Goal: Information Seeking & Learning: Learn about a topic

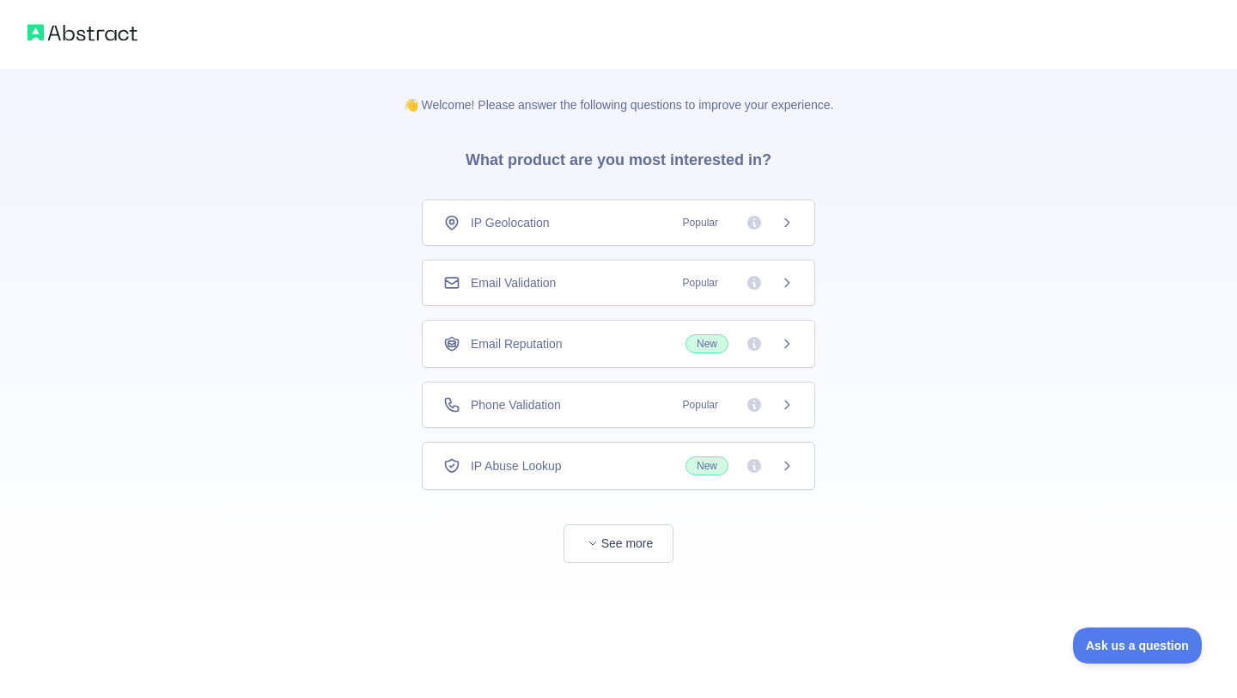
click at [686, 274] on span "Popular" at bounding box center [701, 282] width 56 height 17
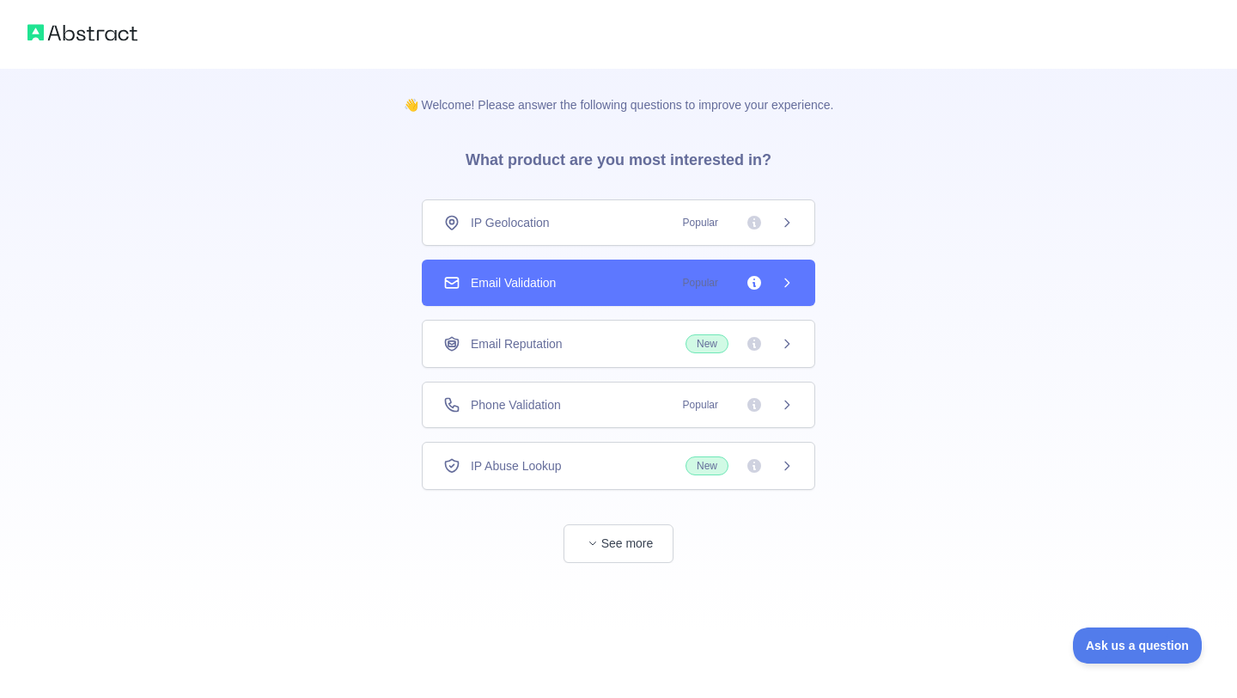
click at [686, 274] on span "Popular" at bounding box center [701, 282] width 56 height 17
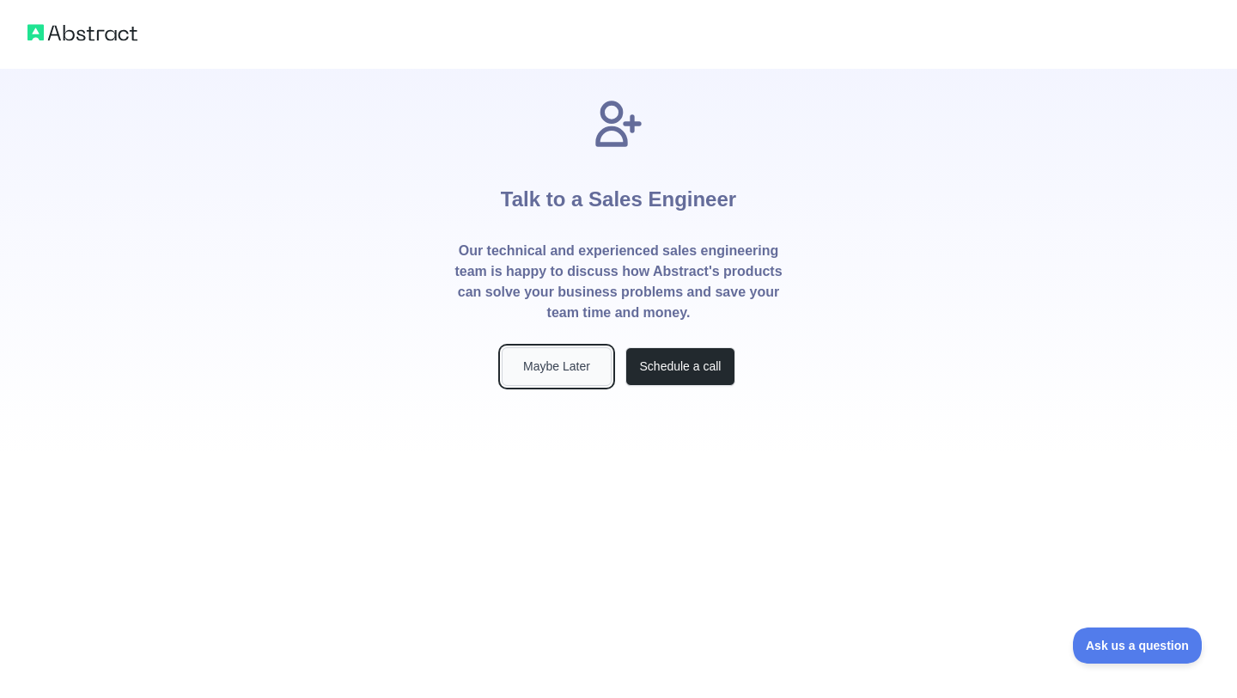
click at [572, 362] on button "Maybe Later" at bounding box center [557, 366] width 110 height 39
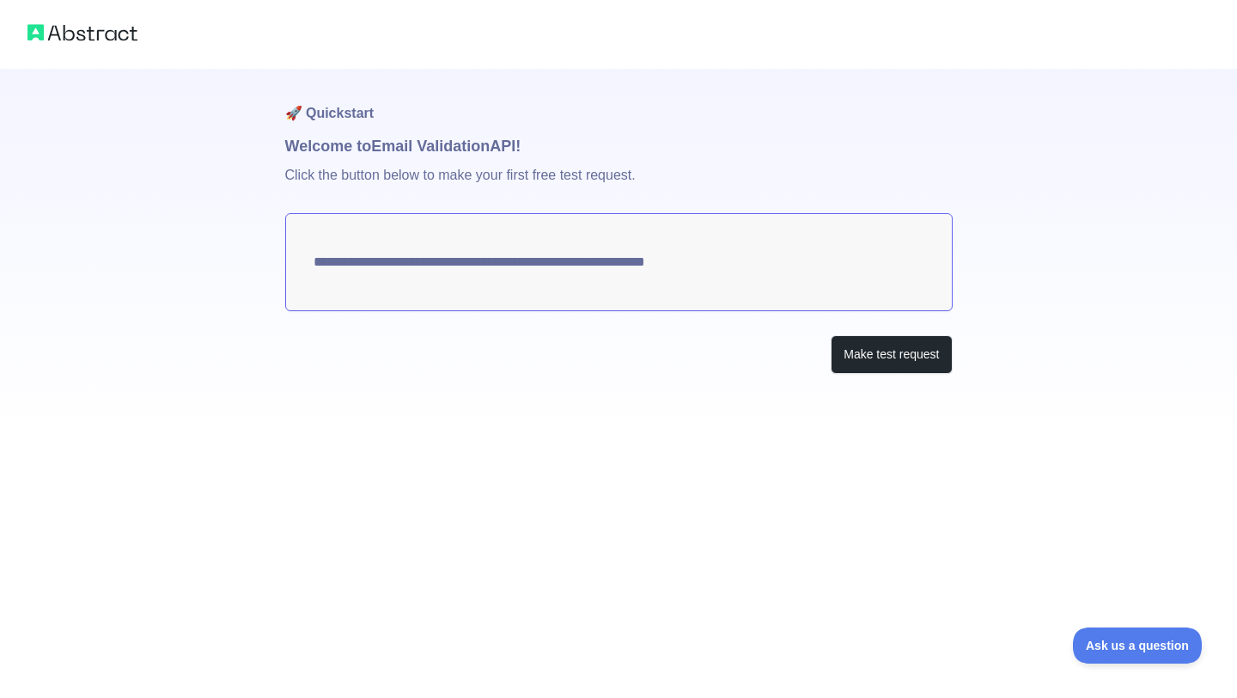
click at [572, 362] on div "Make test request" at bounding box center [619, 354] width 668 height 39
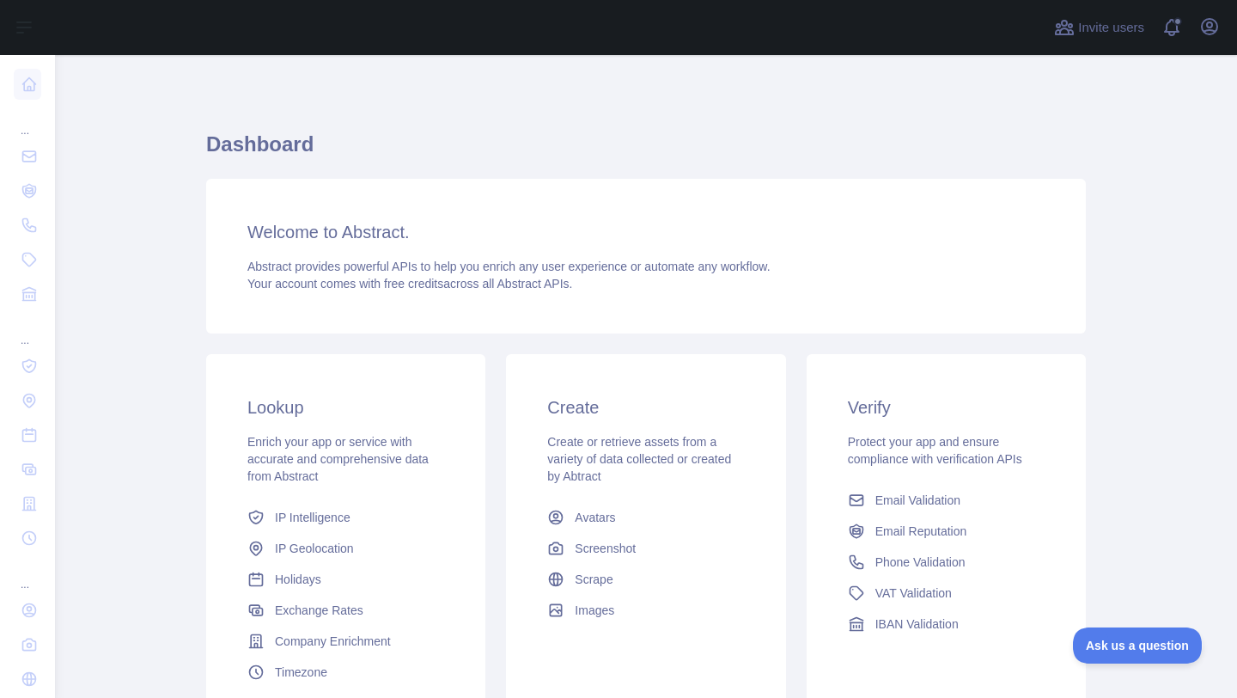
click at [630, 206] on div "Welcome to Abstract. Abstract provides powerful APIs to help you enrich any use…" at bounding box center [646, 256] width 880 height 155
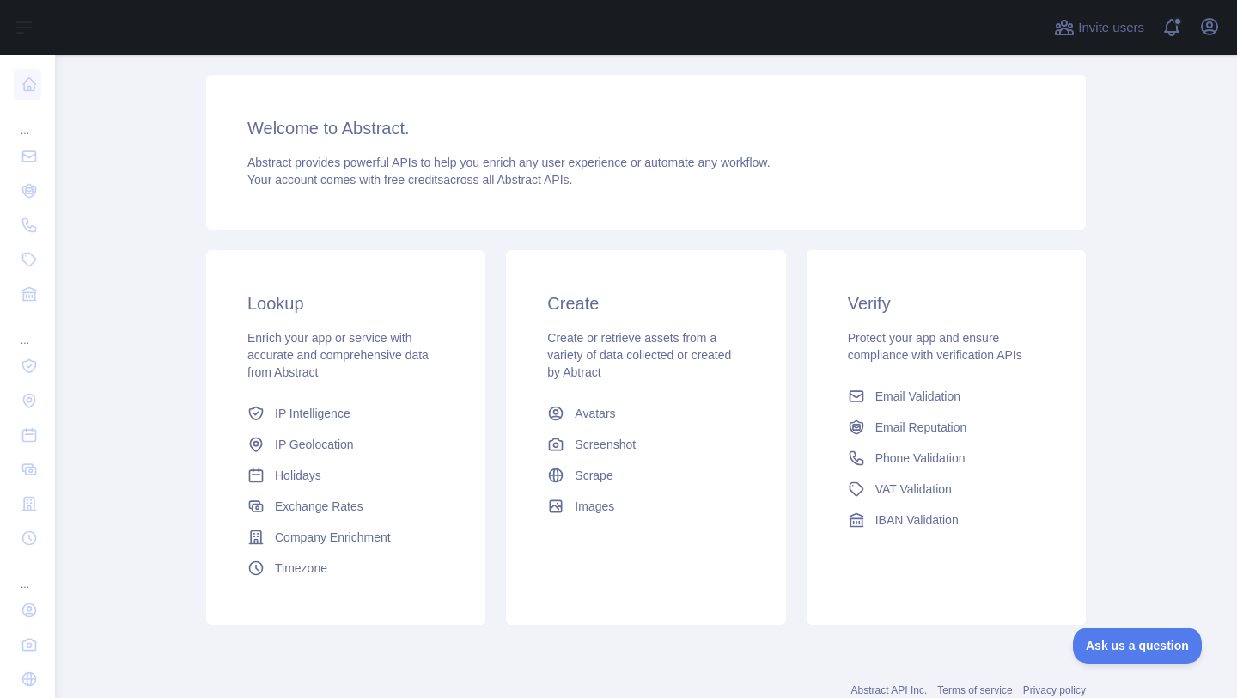
scroll to position [137, 0]
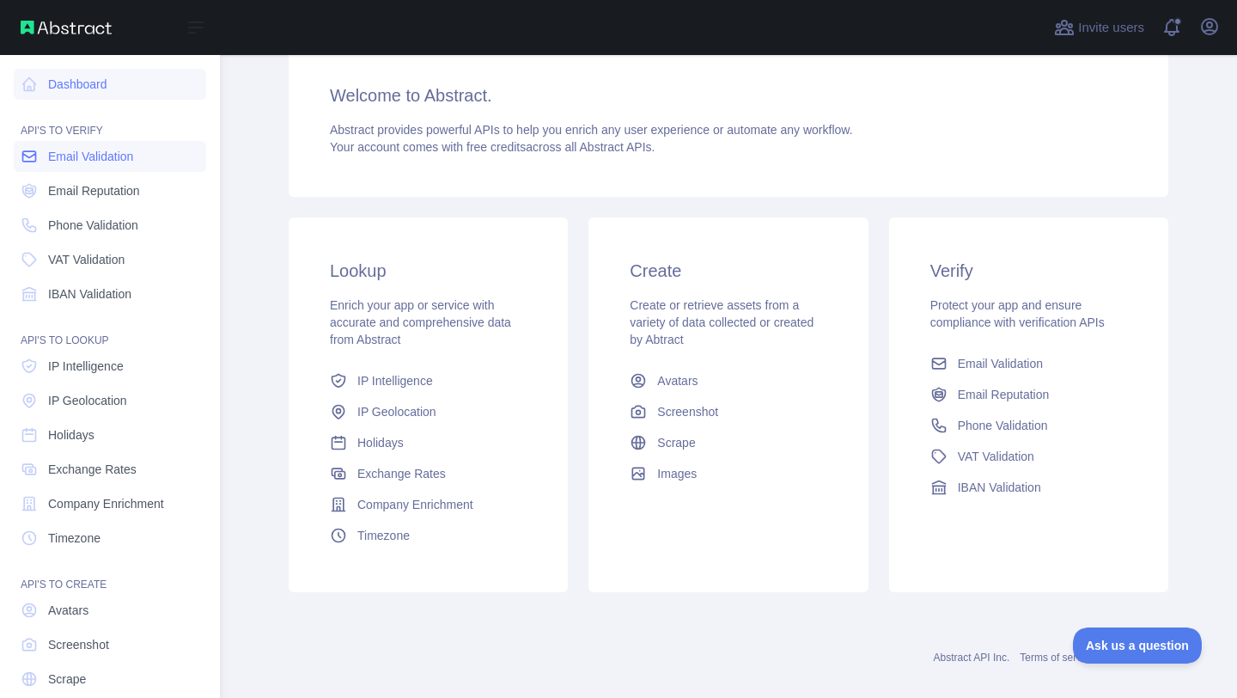
click at [99, 163] on span "Email Validation" at bounding box center [90, 156] width 85 height 17
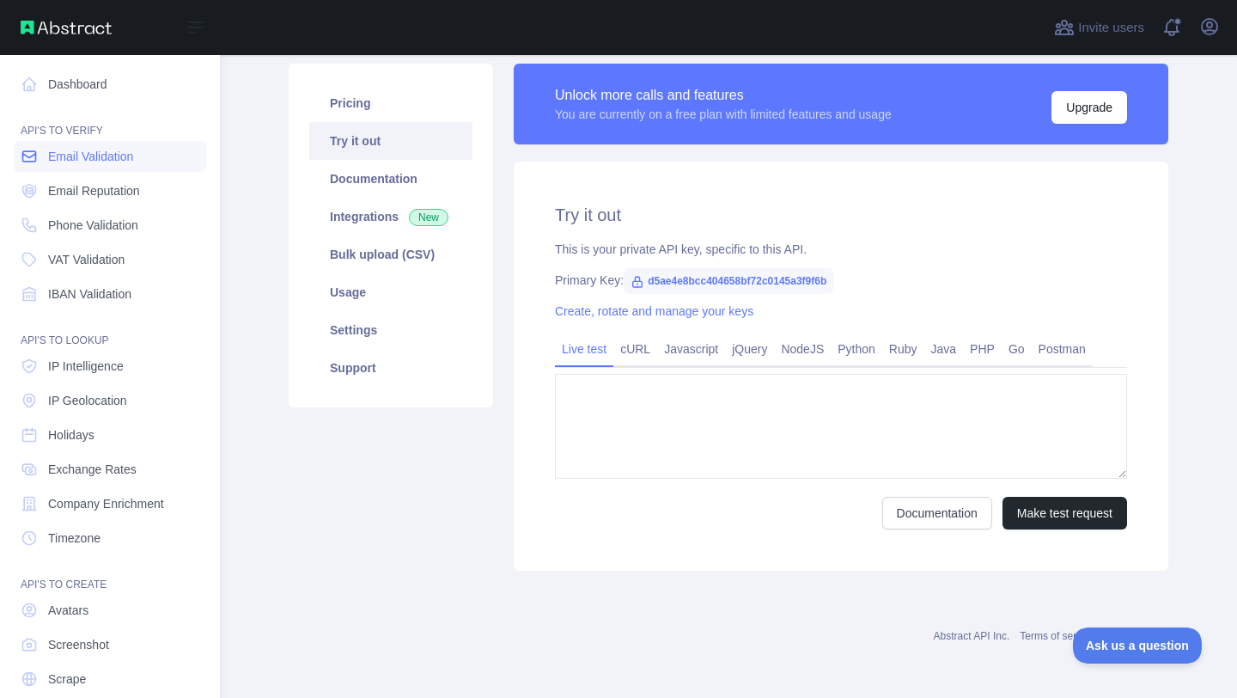
type textarea "**********"
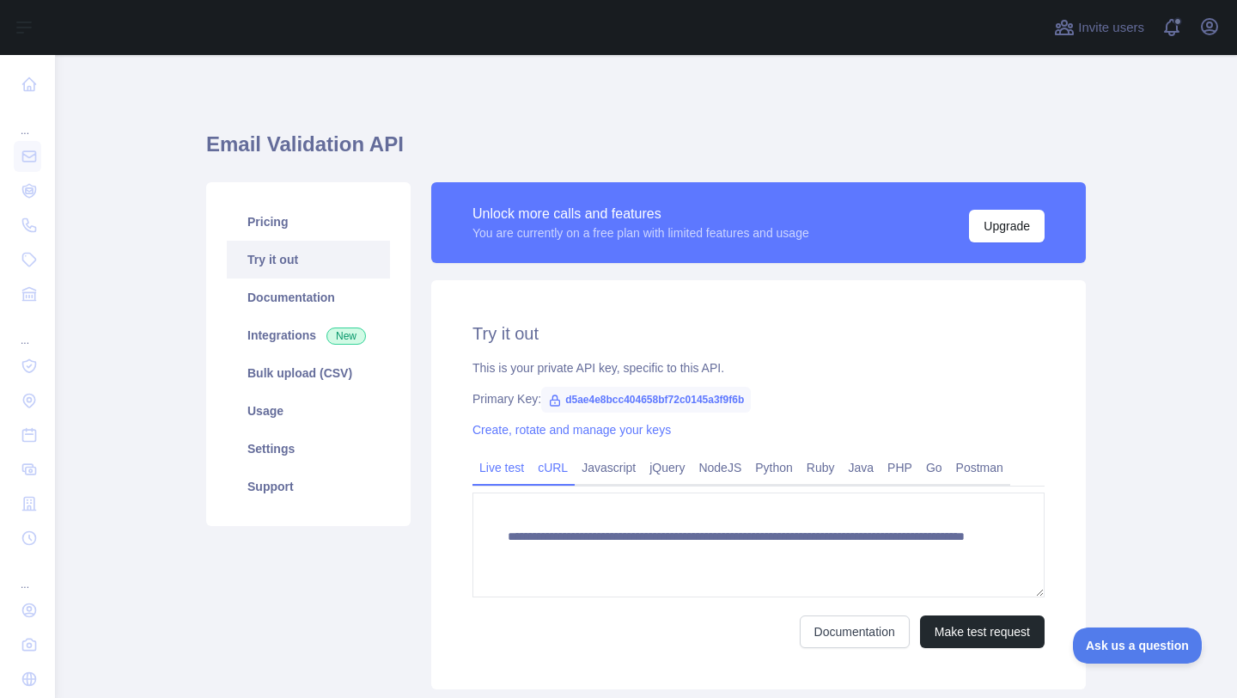
click at [555, 467] on link "cURL" at bounding box center [553, 467] width 44 height 27
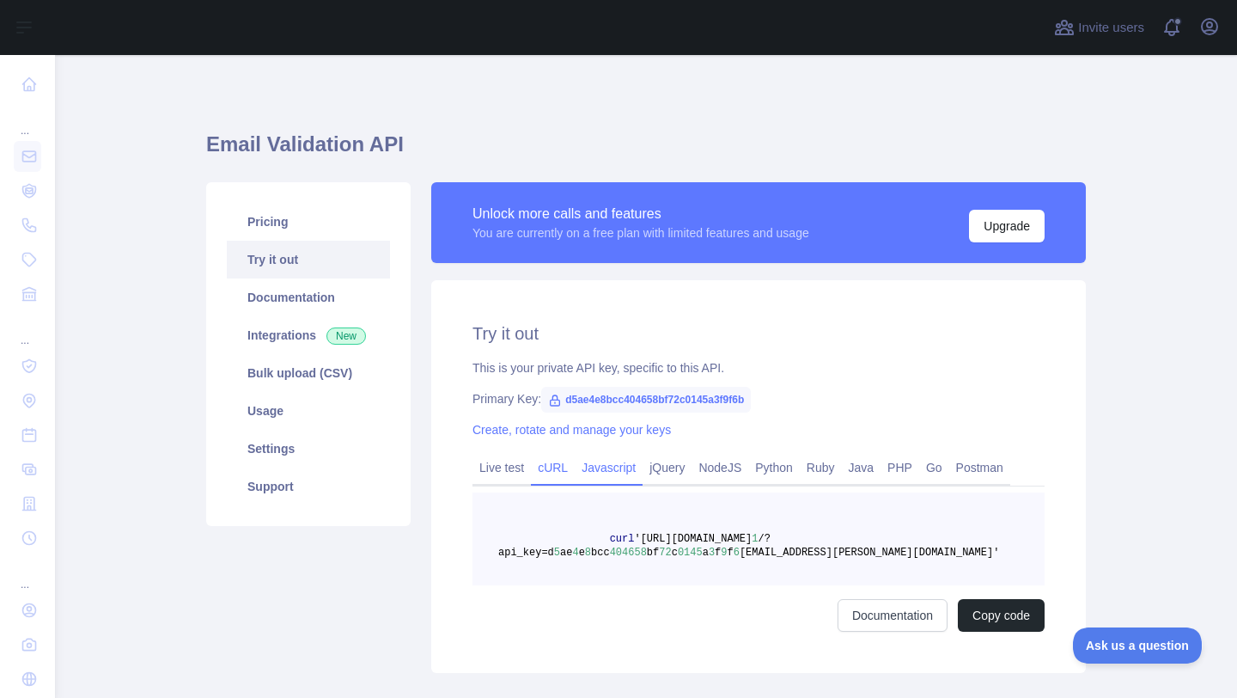
click at [618, 461] on link "Javascript" at bounding box center [609, 467] width 68 height 27
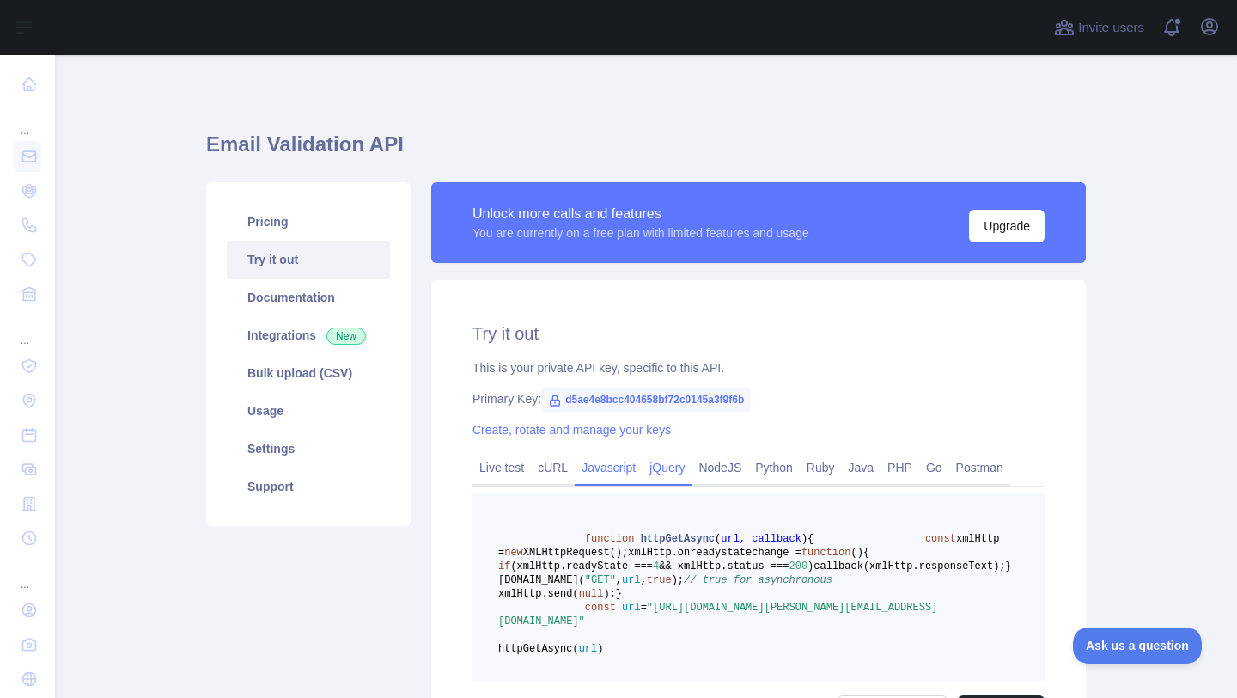
click at [663, 463] on link "jQuery" at bounding box center [667, 467] width 49 height 27
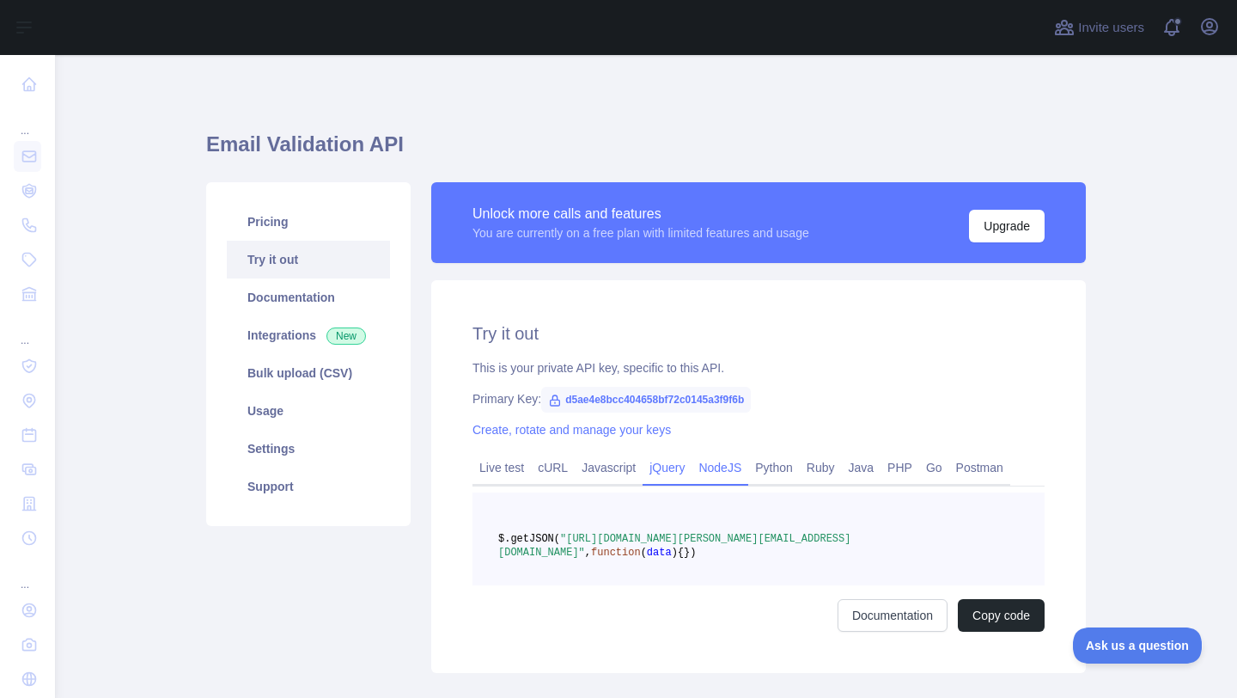
click at [722, 468] on link "NodeJS" at bounding box center [720, 467] width 57 height 27
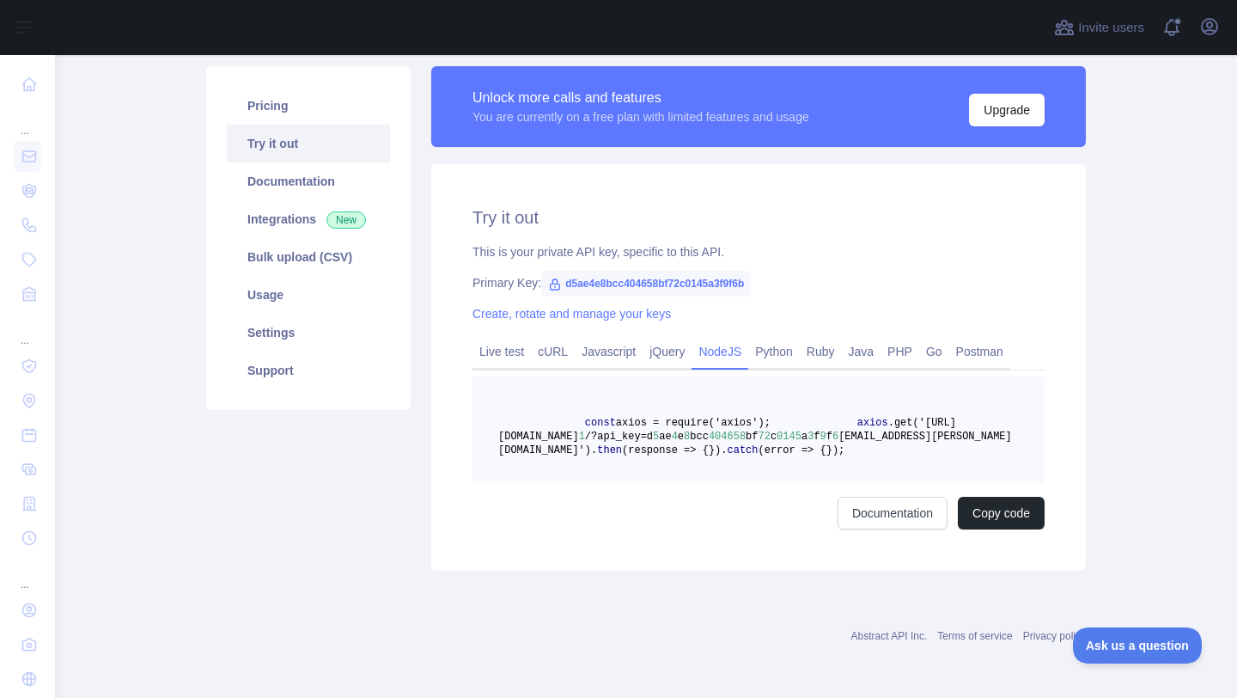
scroll to position [169, 0]
drag, startPoint x: 573, startPoint y: 365, endPoint x: 793, endPoint y: 454, distance: 237.4
click at [793, 454] on pre "const axios = require('axios'); axios .get('[URL][DOMAIN_NAME] 1 /?api_key=d 5 …" at bounding box center [759, 429] width 572 height 107
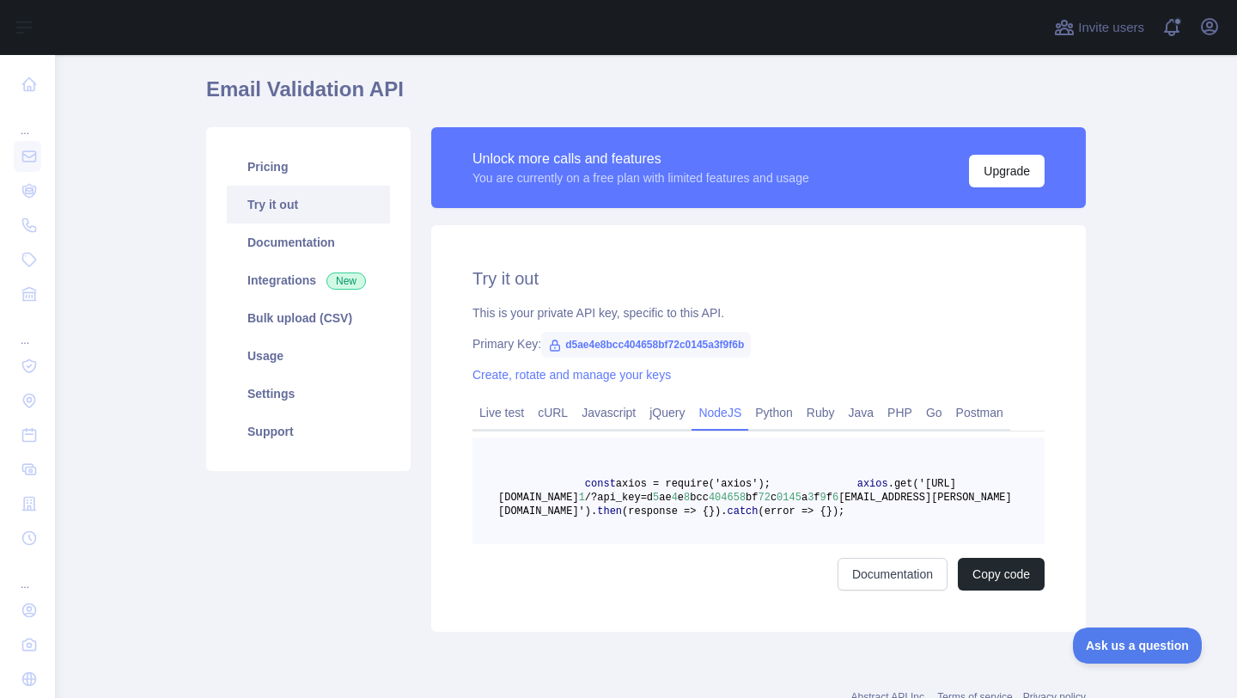
scroll to position [53, 0]
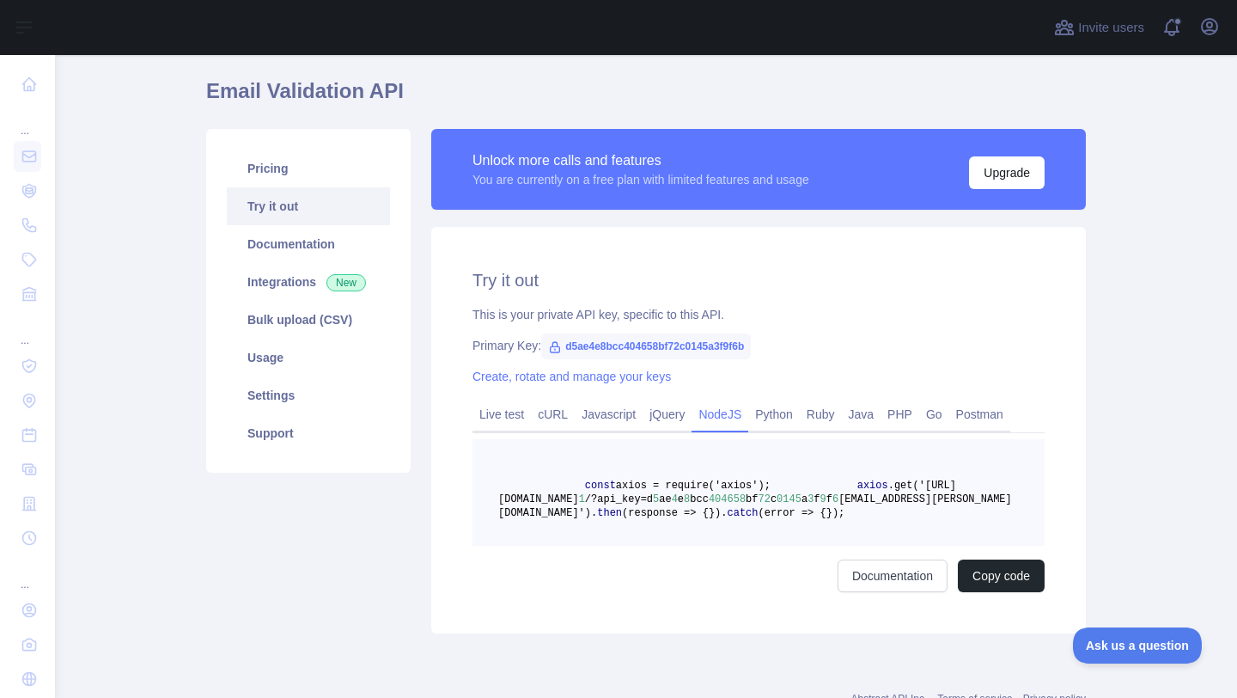
click at [793, 454] on pre "const axios = require('axios'); axios .get('[URL][DOMAIN_NAME] 1 /?api_key=d 5 …" at bounding box center [759, 492] width 572 height 107
click at [480, 398] on div "Try it out This is your private API key, specific to this API. Primary Key: d5a…" at bounding box center [758, 430] width 655 height 406
click at [486, 402] on link "Live test" at bounding box center [502, 413] width 58 height 27
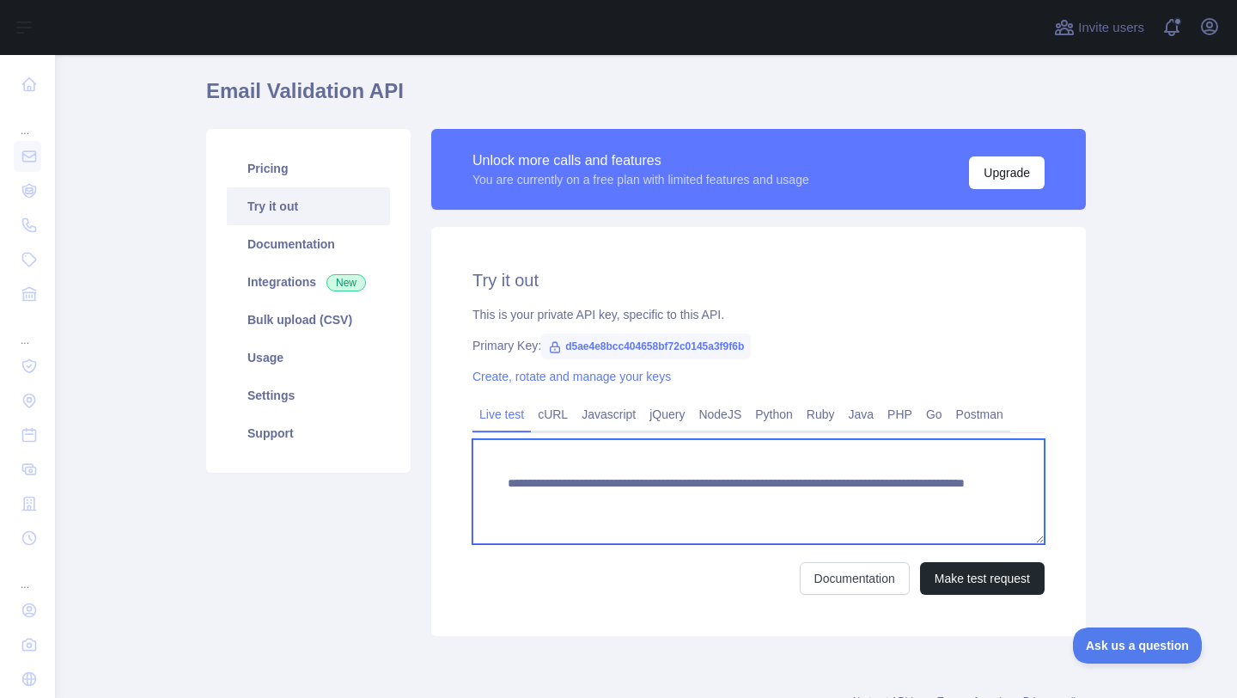
click at [900, 501] on textarea "**********" at bounding box center [759, 491] width 572 height 105
click at [930, 502] on textarea "**********" at bounding box center [759, 491] width 572 height 105
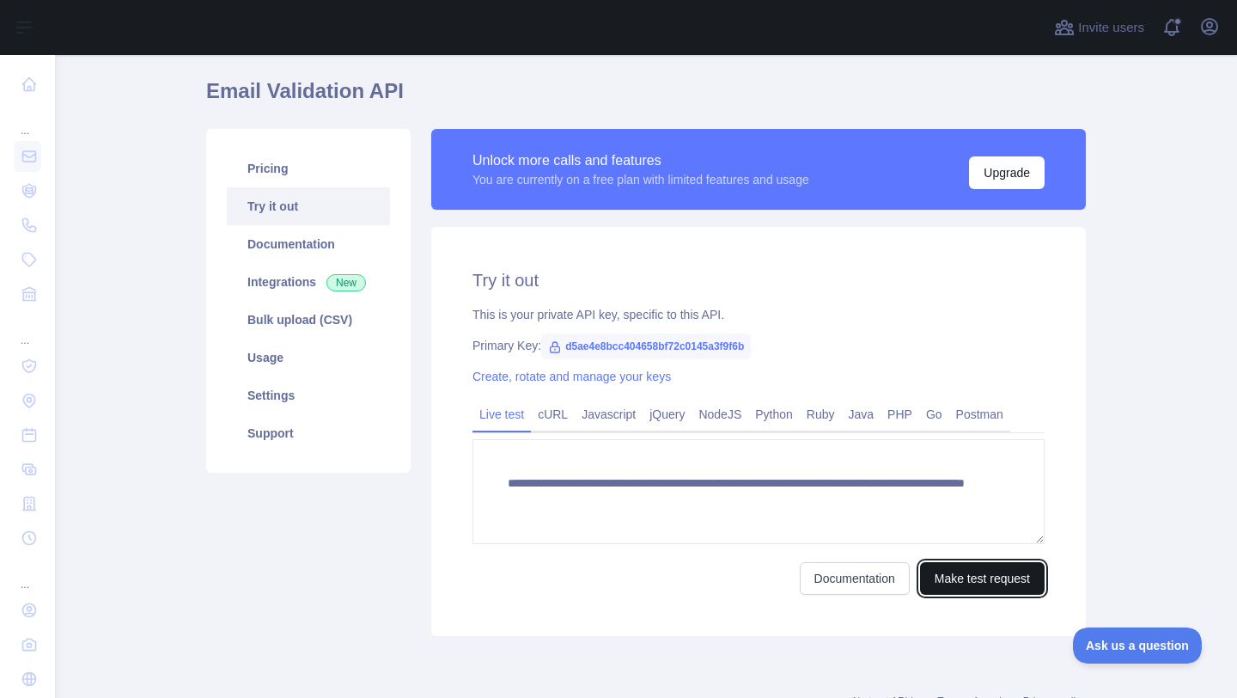
click at [957, 573] on button "Make test request" at bounding box center [982, 578] width 125 height 33
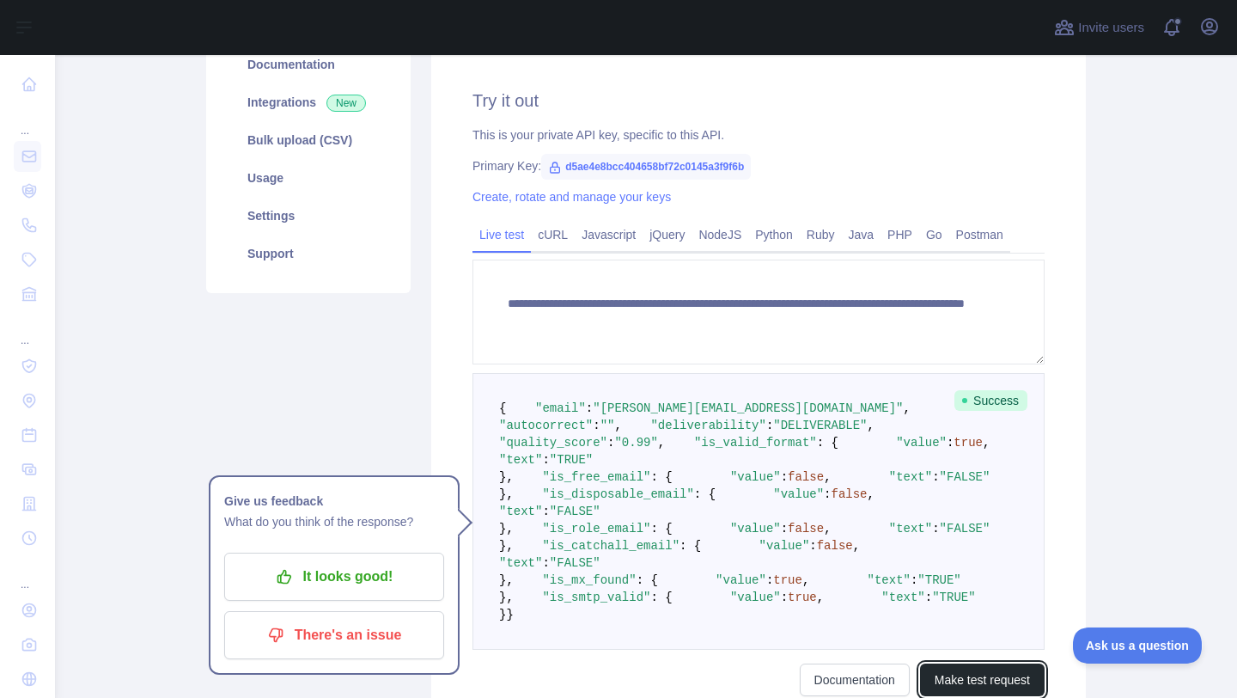
scroll to position [240, 0]
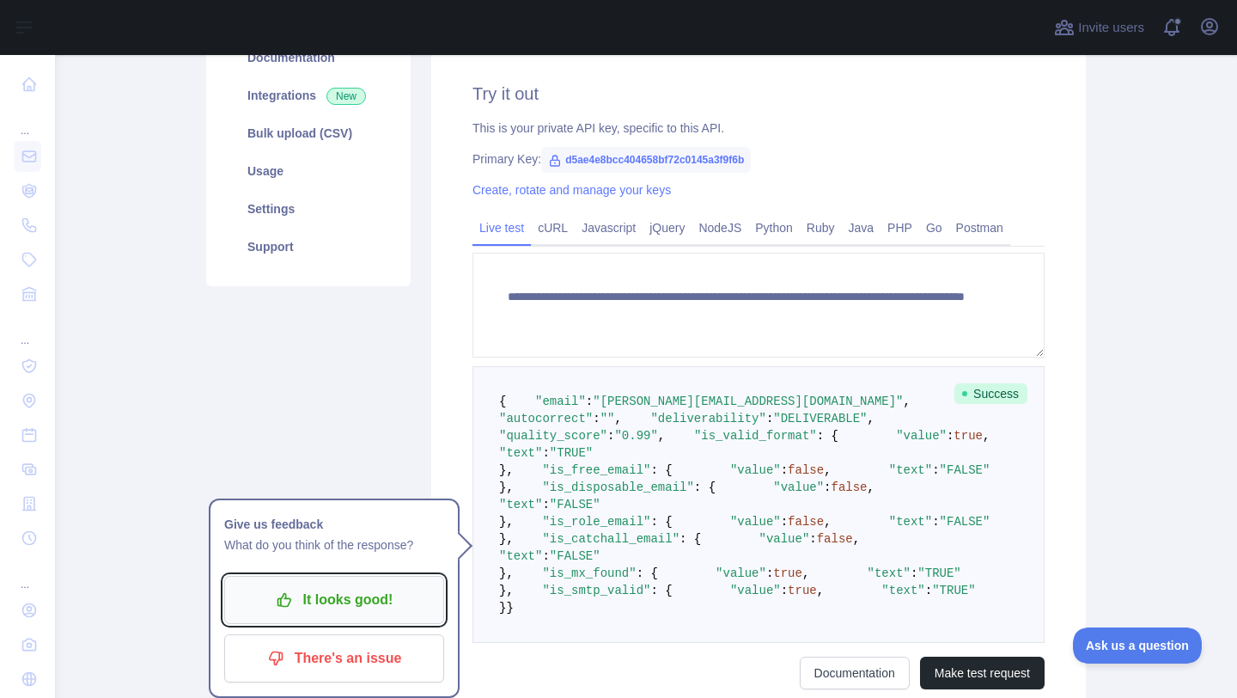
click at [389, 587] on p "It looks good!" at bounding box center [334, 599] width 194 height 29
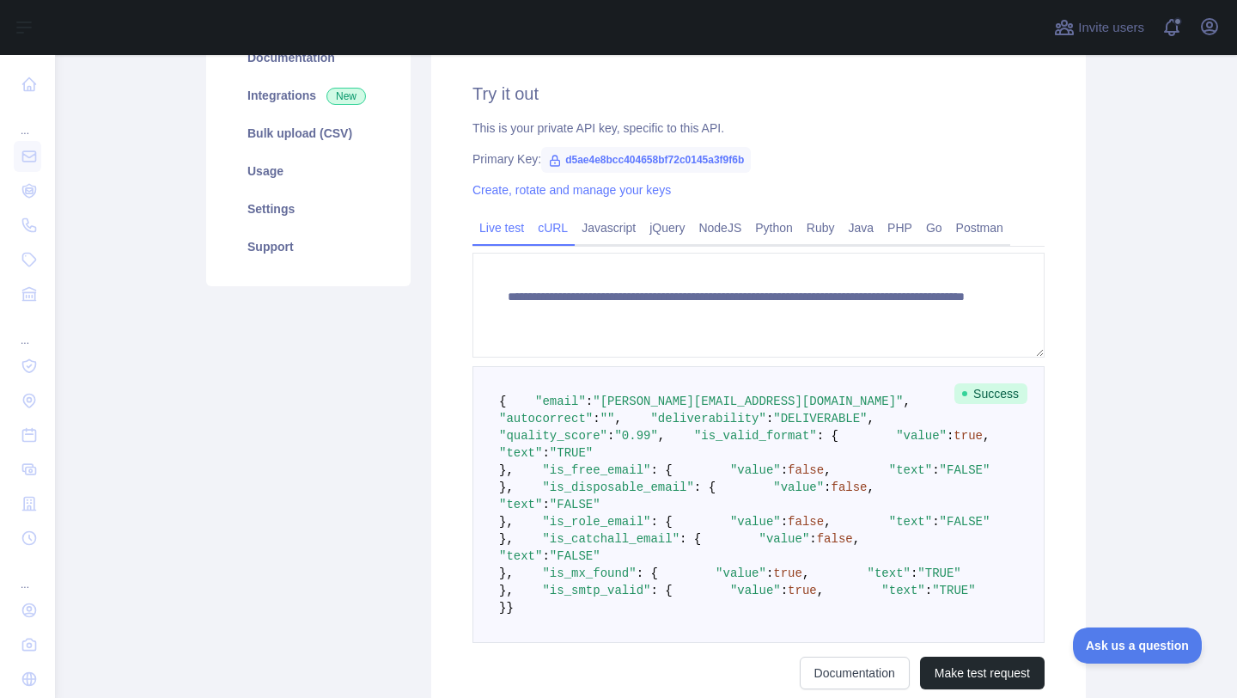
click at [564, 225] on link "cURL" at bounding box center [553, 227] width 44 height 27
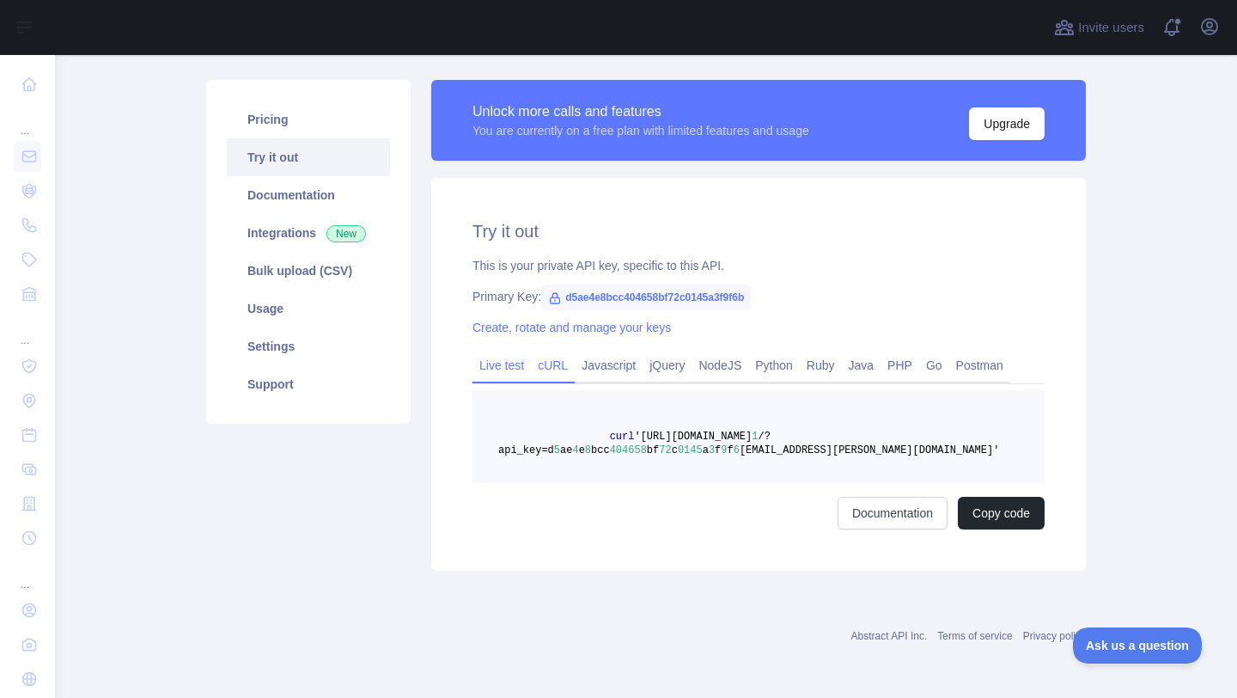
click at [513, 364] on link "Live test" at bounding box center [502, 364] width 58 height 27
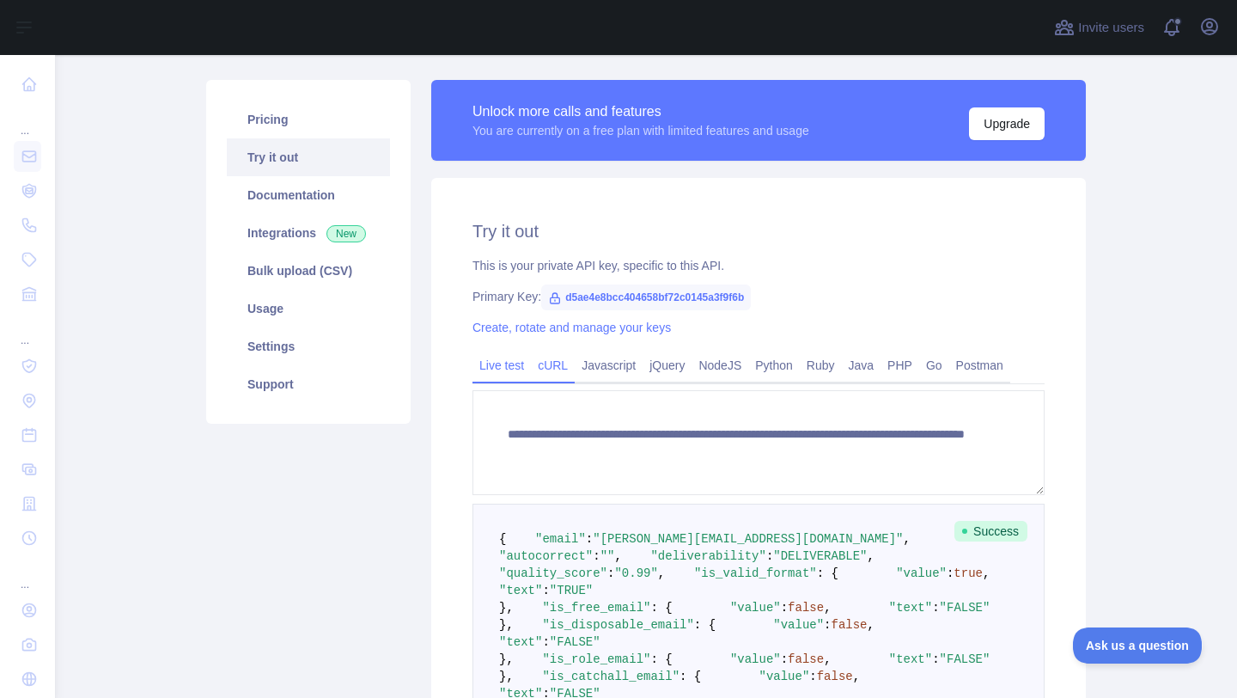
click at [570, 366] on link "cURL" at bounding box center [553, 364] width 44 height 27
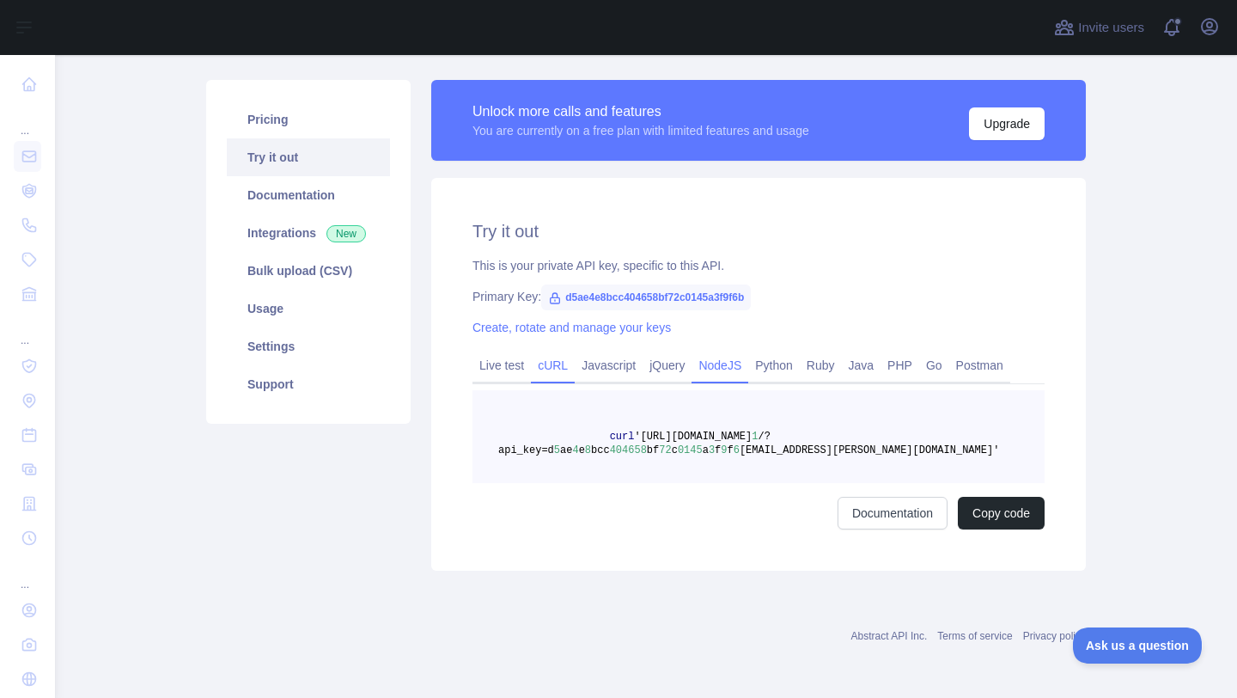
click at [717, 363] on link "NodeJS" at bounding box center [720, 364] width 57 height 27
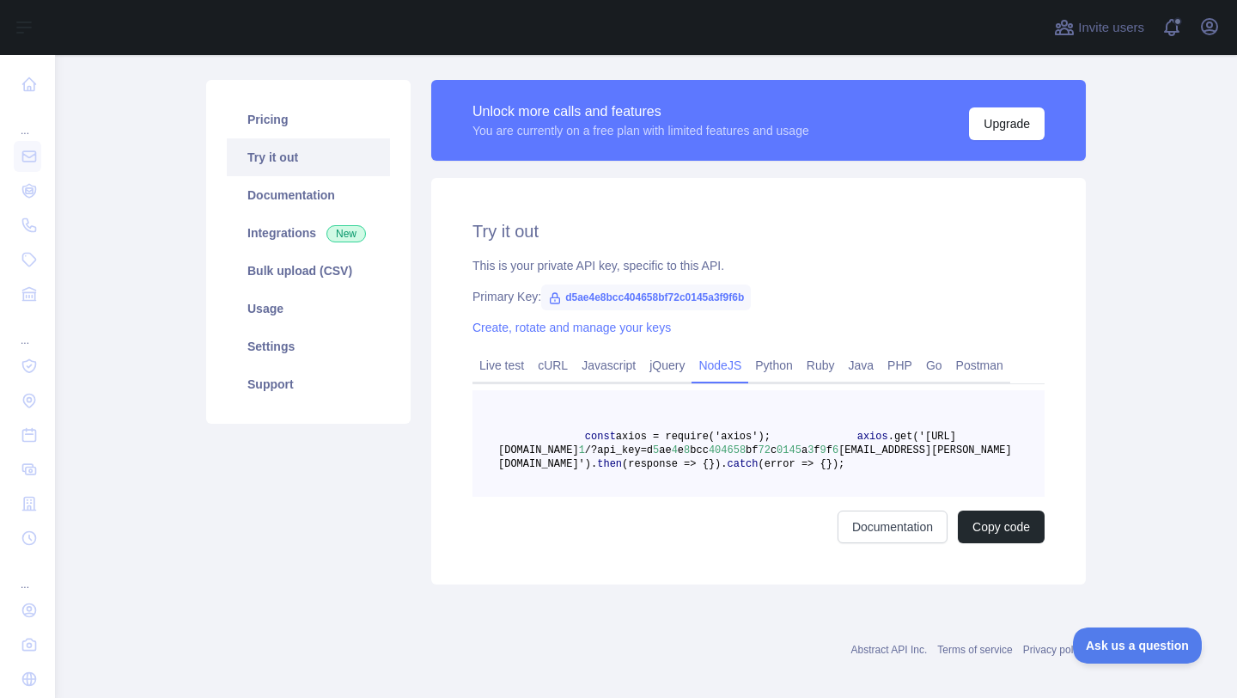
drag, startPoint x: 640, startPoint y: 521, endPoint x: 532, endPoint y: 408, distance: 156.8
click at [532, 407] on pre "const axios = require('axios'); axios .get('[URL][DOMAIN_NAME] 1 /?api_key=d 5 …" at bounding box center [759, 443] width 572 height 107
copy code "const axios = require('axios'); axios .get('[URL][DOMAIN_NAME] 1 /?api_key=d 5 …"
click at [808, 286] on div "Try it out This is your private API key, specific to this API. Primary Key: d5a…" at bounding box center [758, 381] width 655 height 406
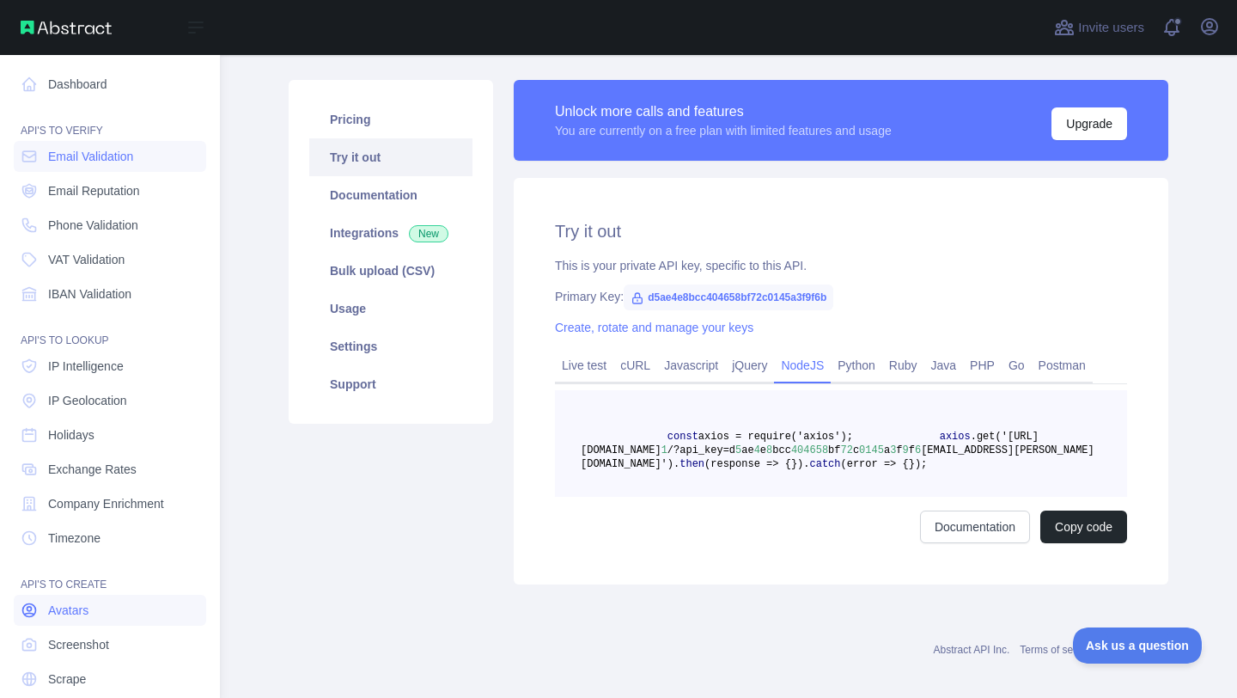
scroll to position [58, 0]
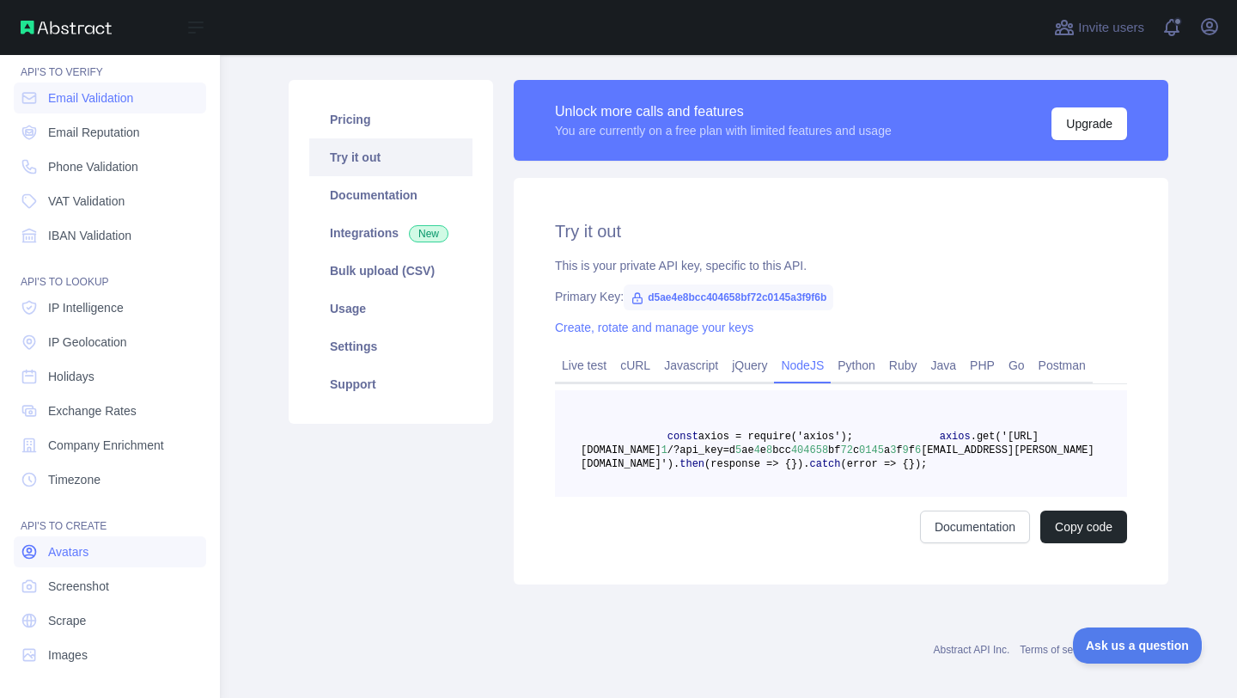
click at [67, 558] on span "Avatars" at bounding box center [68, 551] width 40 height 17
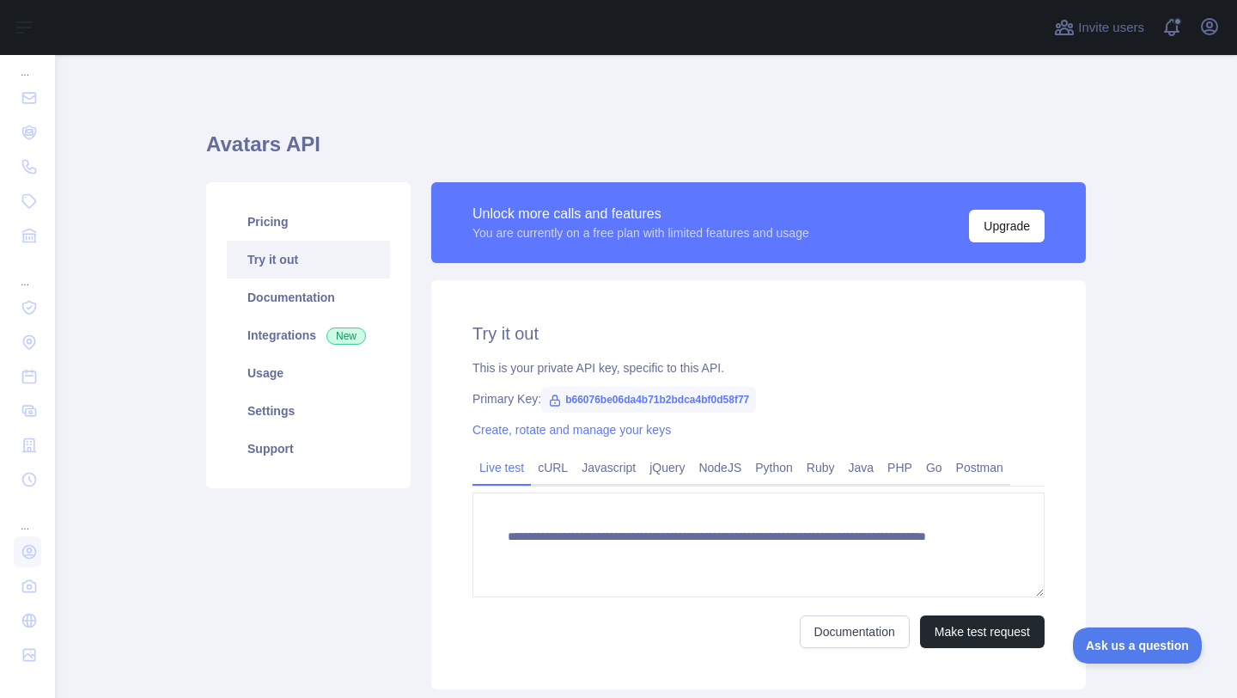
scroll to position [27, 0]
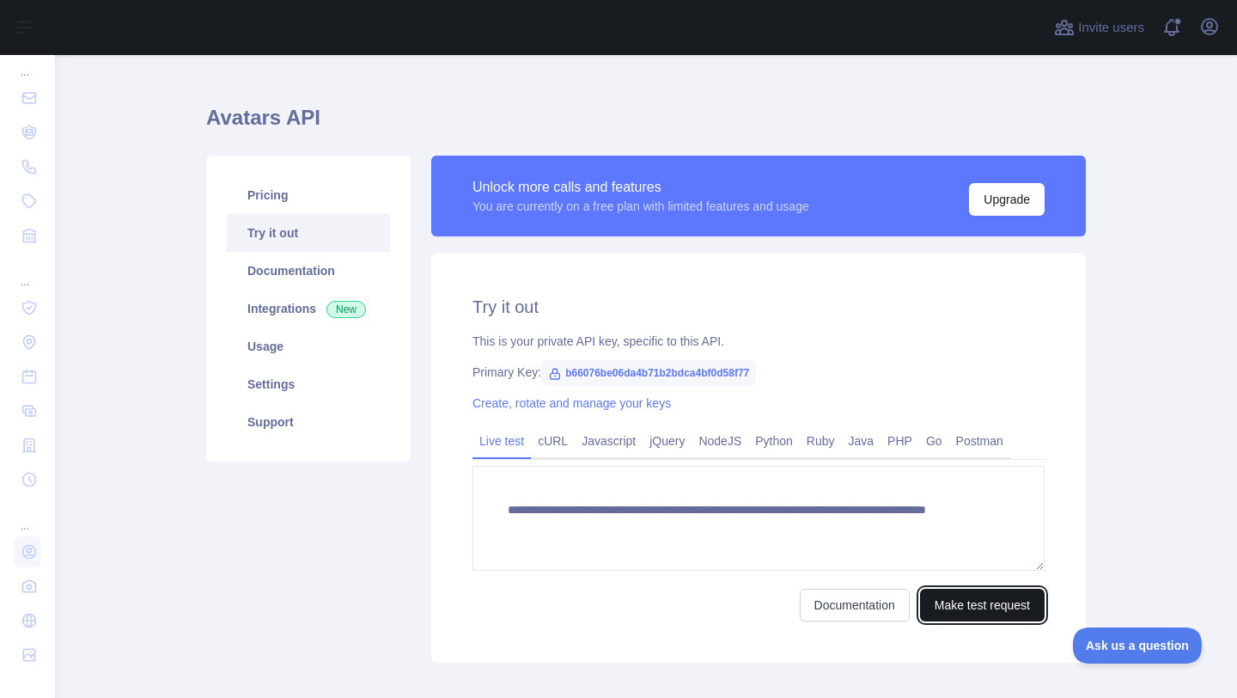
click at [984, 604] on button "Make test request" at bounding box center [982, 605] width 125 height 33
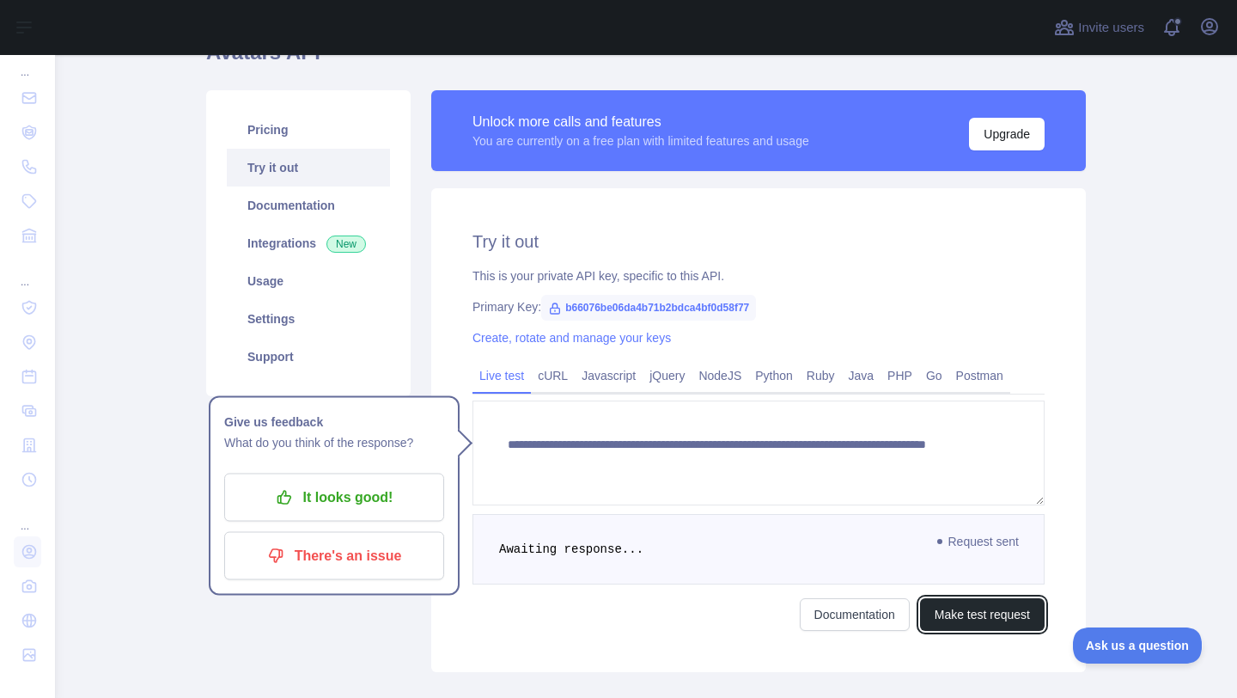
scroll to position [27, 0]
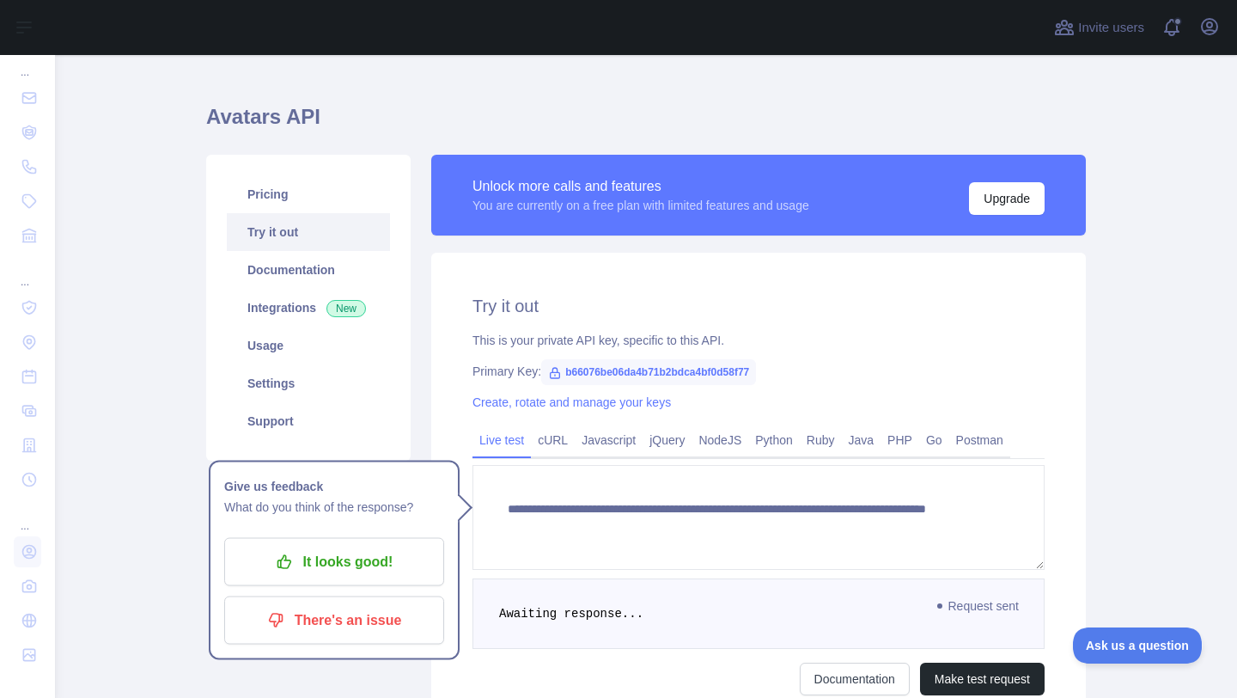
click at [625, 110] on h1 "Avatars API" at bounding box center [646, 123] width 880 height 41
click at [719, 439] on link "NodeJS" at bounding box center [720, 439] width 57 height 27
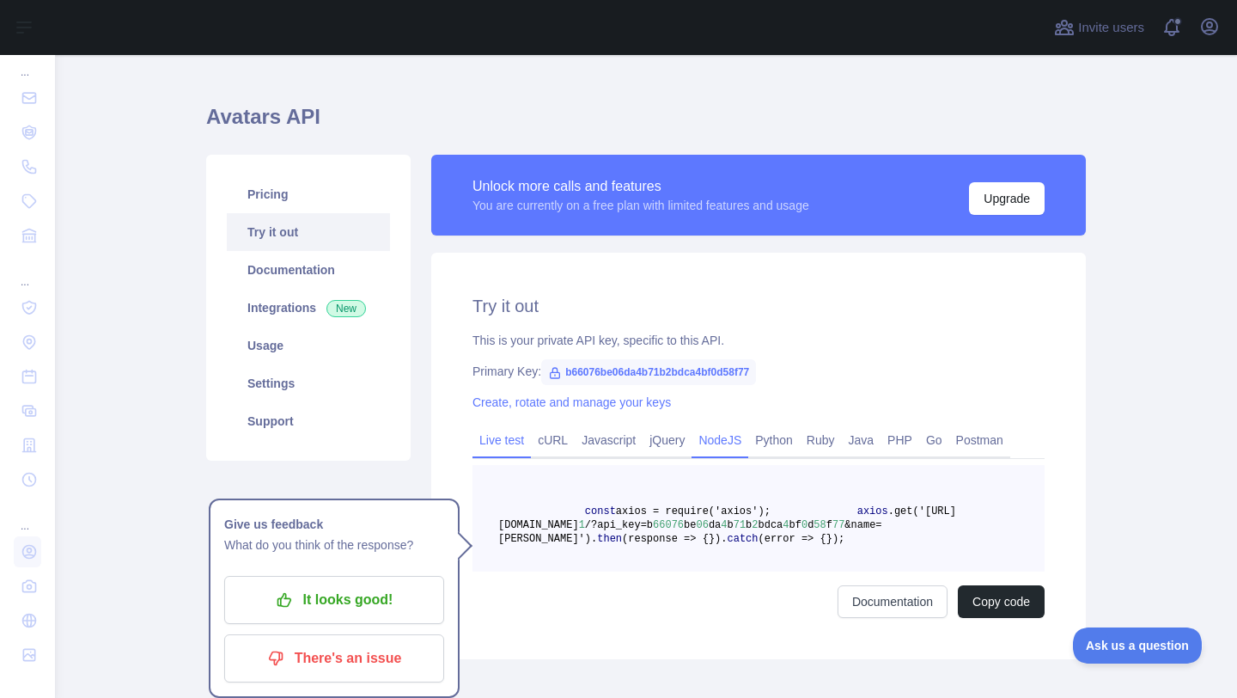
click at [498, 442] on link "Live test" at bounding box center [502, 439] width 58 height 27
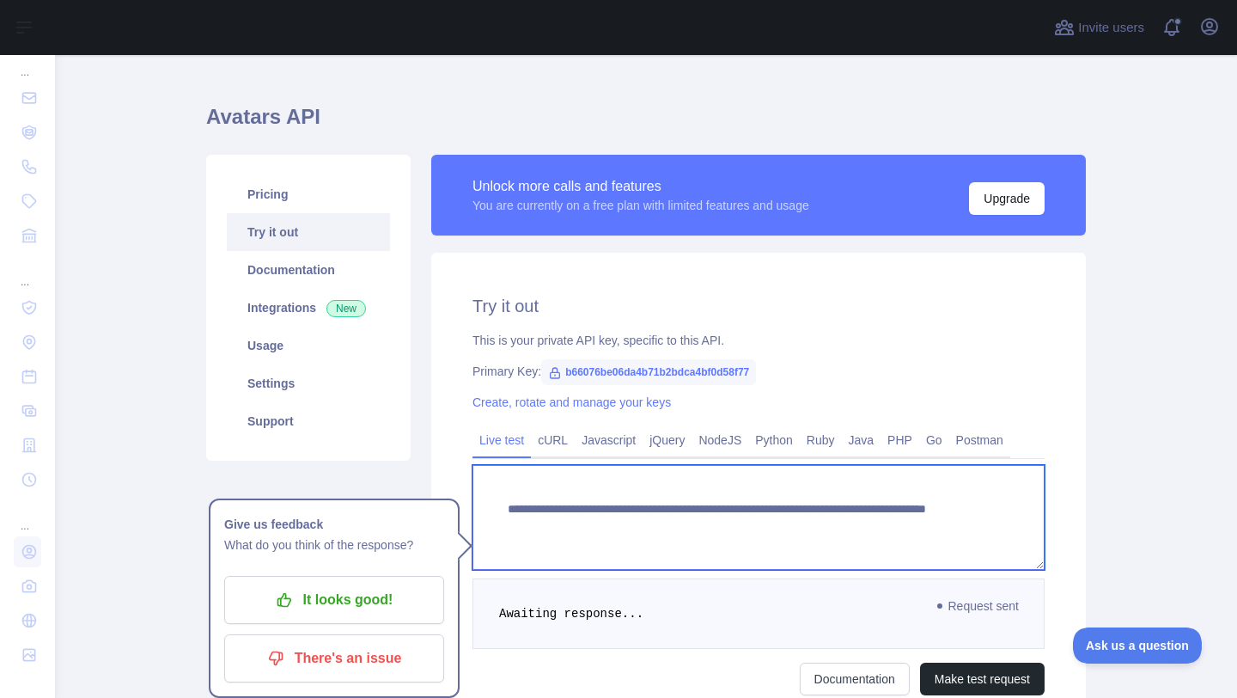
drag, startPoint x: 902, startPoint y: 527, endPoint x: 433, endPoint y: 496, distance: 470.1
click at [433, 496] on div "**********" at bounding box center [758, 495] width 655 height 484
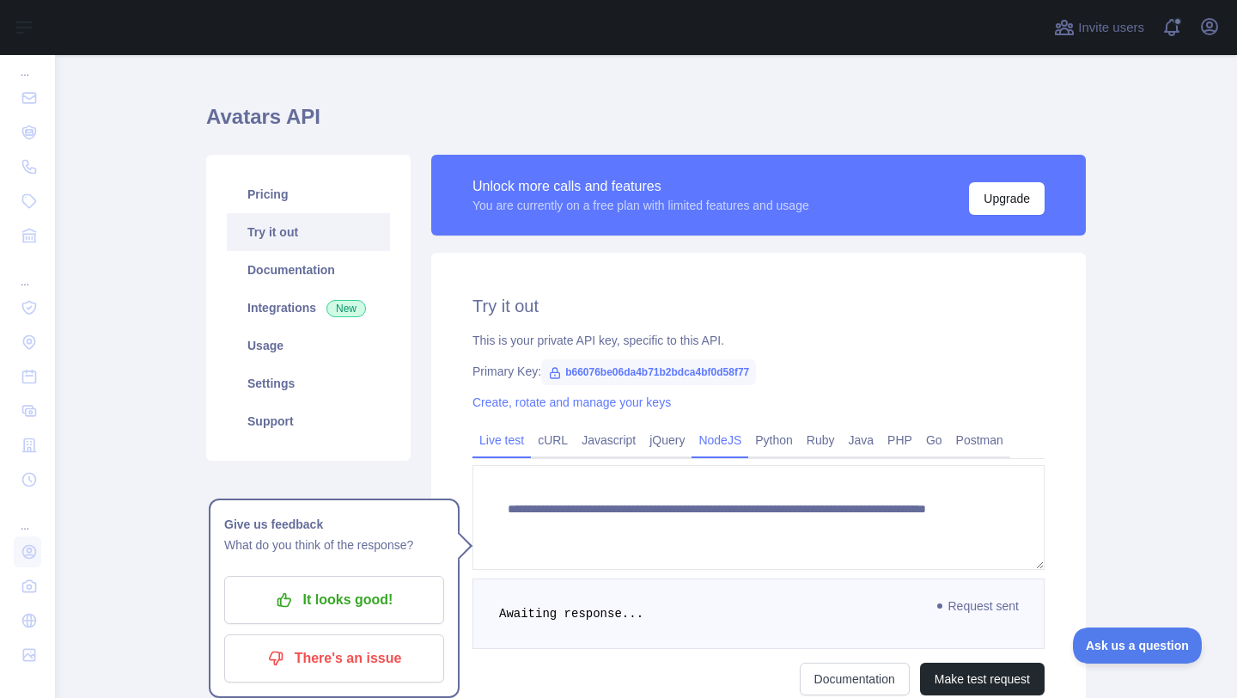
click at [736, 438] on link "NodeJS" at bounding box center [720, 439] width 57 height 27
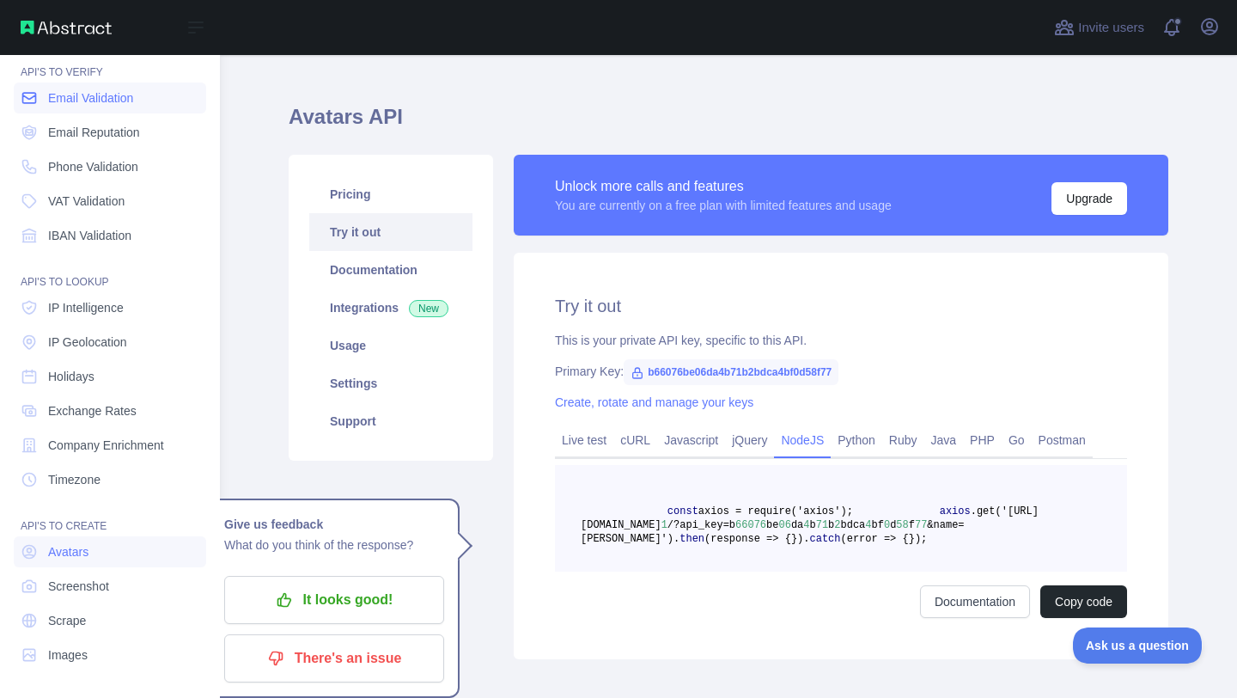
click at [88, 97] on span "Email Validation" at bounding box center [90, 97] width 85 height 17
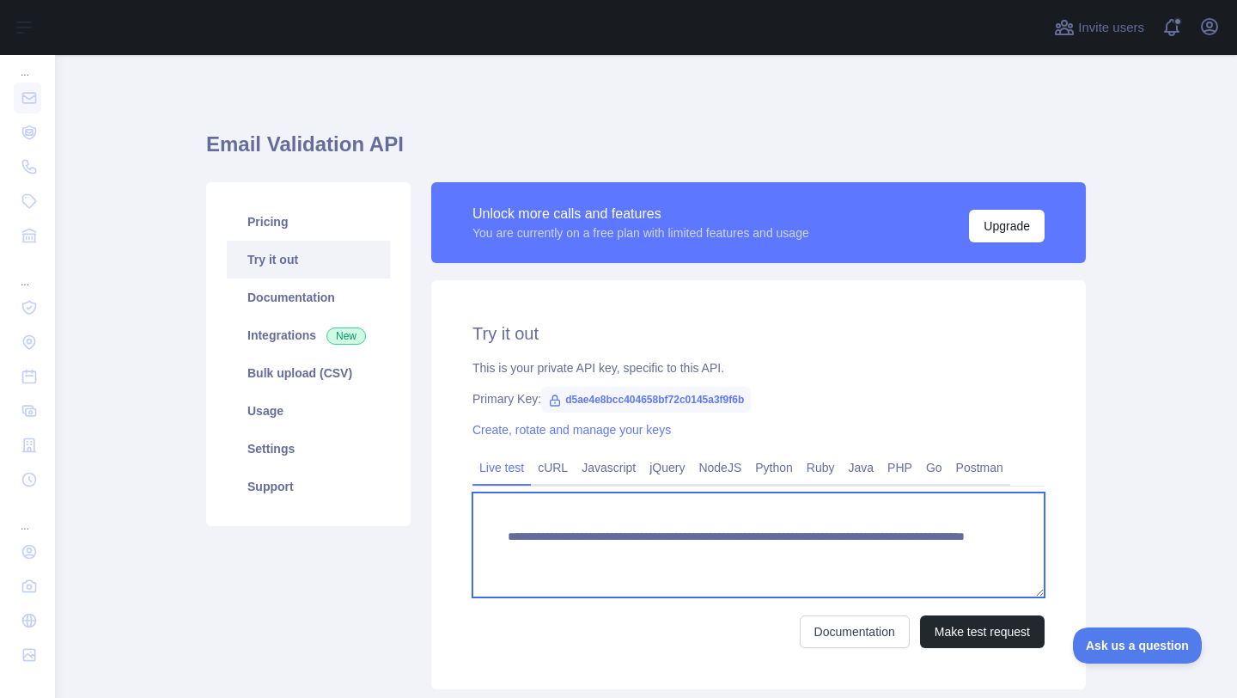
drag, startPoint x: 504, startPoint y: 534, endPoint x: 976, endPoint y: 557, distance: 472.2
click at [977, 558] on textarea "**********" at bounding box center [759, 544] width 572 height 105
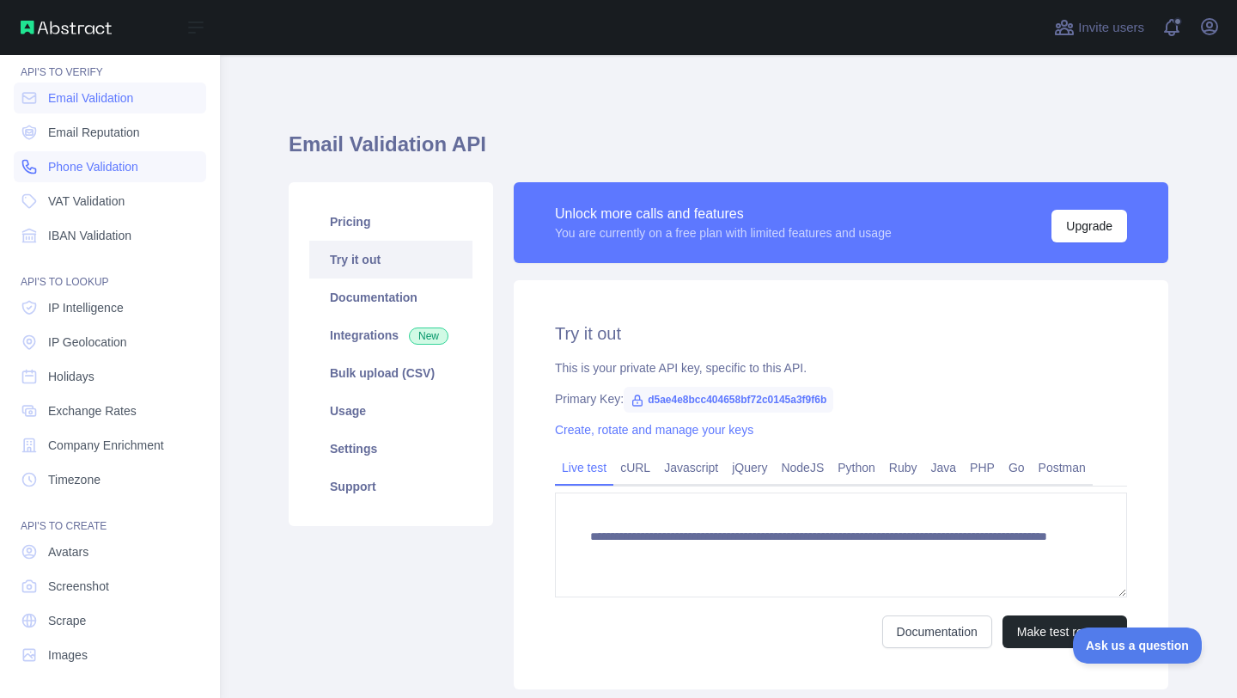
click at [40, 180] on link "Phone Validation" at bounding box center [110, 166] width 192 height 31
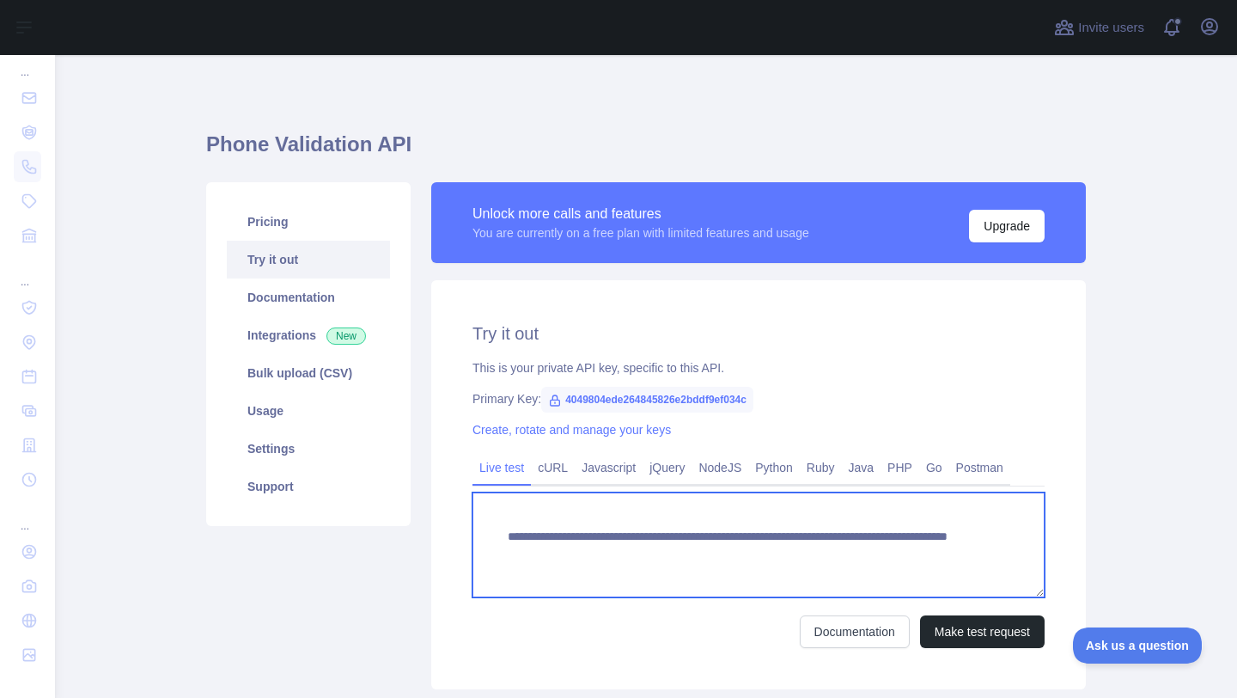
drag, startPoint x: 509, startPoint y: 535, endPoint x: 967, endPoint y: 550, distance: 458.1
click at [967, 550] on textarea "**********" at bounding box center [759, 544] width 572 height 105
